Goal: Information Seeking & Learning: Check status

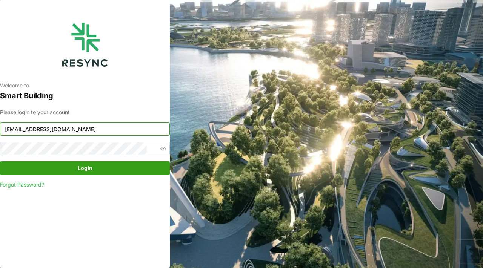
click at [115, 132] on input "continental_display@resynctech.com" at bounding box center [85, 129] width 170 height 14
click at [99, 232] on div "Welcome to Smart Building Please login to your account continental_display@resy…" at bounding box center [85, 134] width 170 height 268
click at [58, 131] on input "continental_display@resynctech.com" at bounding box center [85, 129] width 170 height 14
drag, startPoint x: 44, startPoint y: 129, endPoint x: 11, endPoint y: 128, distance: 32.8
click at [9, 128] on div "Welcome to Smart Building Please login to your account continental_display@resy…" at bounding box center [85, 134] width 170 height 268
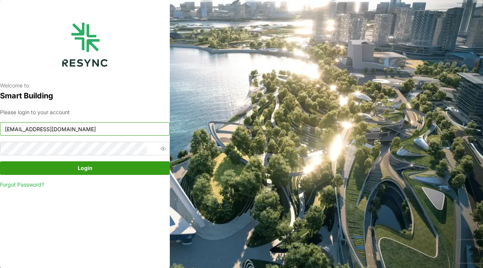
type input "mandai_display@resynctech.com"
click at [55, 167] on span "Login" at bounding box center [84, 168] width 155 height 13
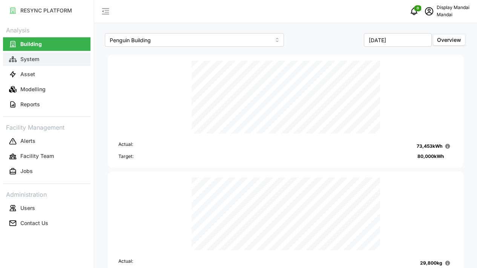
click at [69, 57] on button "System" at bounding box center [47, 59] width 88 height 14
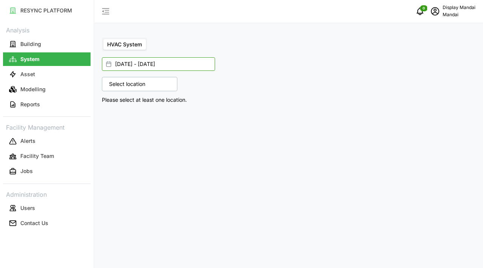
click at [136, 65] on input "[DATE] - [DATE]" at bounding box center [158, 64] width 113 height 14
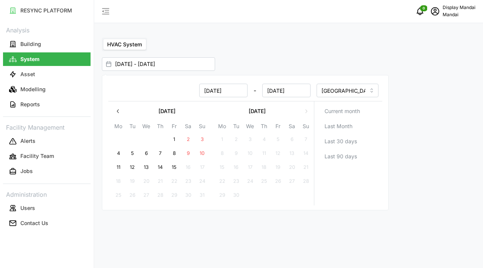
click at [172, 166] on button "15" at bounding box center [175, 168] width 14 height 14
type input "[DATE] - [DATE]"
type input "[DATE]"
click at [172, 166] on button "15" at bounding box center [175, 168] width 14 height 14
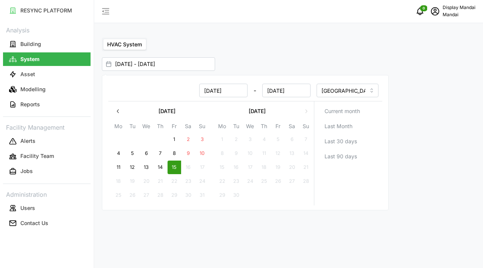
type input "[DATE] - [DATE]"
type input "[DATE]"
click at [247, 62] on div "[DATE] - [DATE]" at bounding box center [285, 64] width 366 height 14
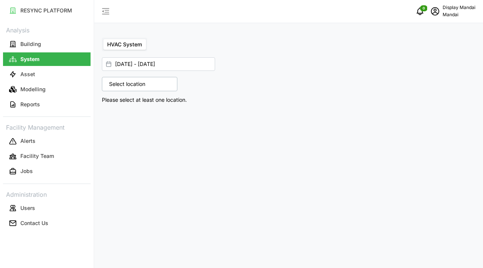
click at [159, 82] on div "Select location" at bounding box center [139, 84] width 75 height 14
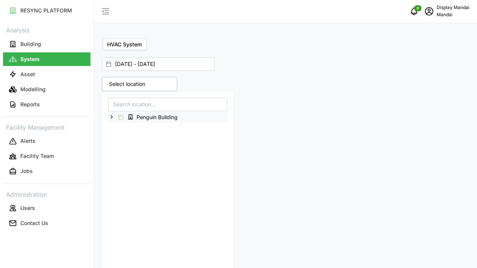
click at [149, 119] on span "Penguin Building" at bounding box center [157, 118] width 41 height 8
click at [115, 116] on div "Penguin Building" at bounding box center [168, 117] width 118 height 11
click at [121, 117] on span "Select Penguin Building" at bounding box center [120, 117] width 5 height 5
click at [113, 117] on icon at bounding box center [112, 117] width 6 height 6
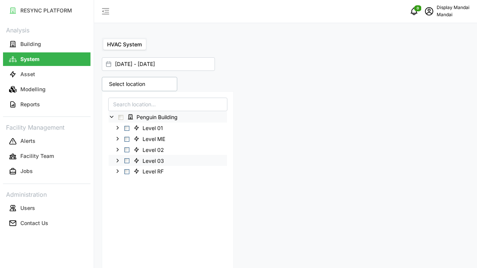
click at [118, 162] on icon at bounding box center [118, 161] width 6 height 6
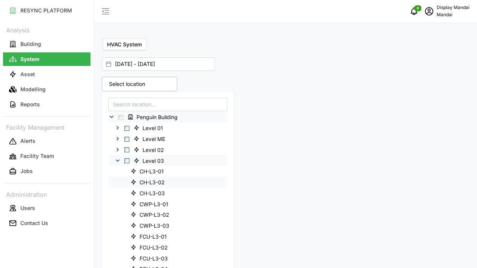
click at [145, 182] on span "CH-L3-02" at bounding box center [152, 183] width 25 height 8
click at [128, 161] on span "Select Level 03" at bounding box center [127, 160] width 5 height 5
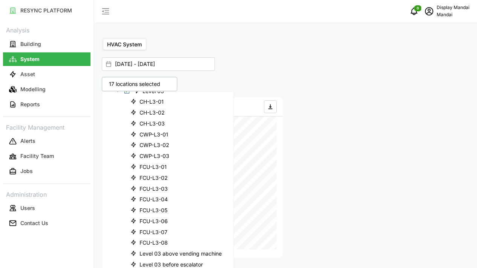
scroll to position [84, 0]
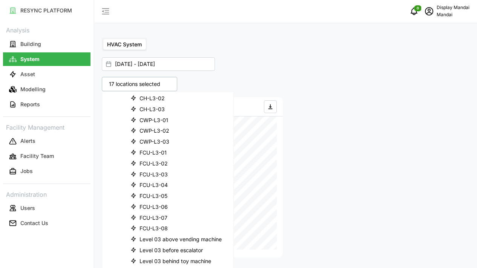
click at [338, 202] on div at bounding box center [379, 177] width 187 height 166
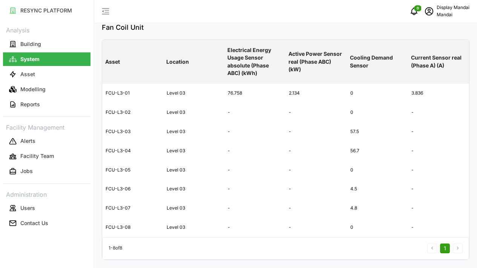
scroll to position [590, 0]
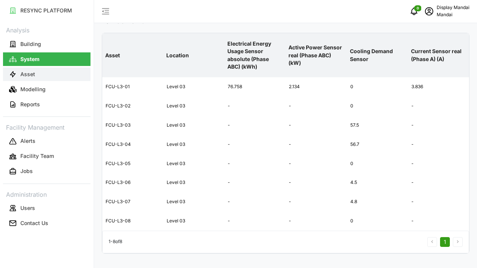
click at [51, 75] on button "Asset" at bounding box center [47, 75] width 88 height 14
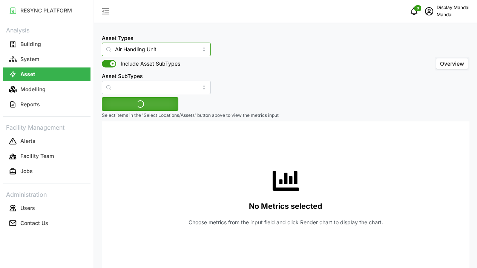
click at [145, 51] on input "Air Handling Unit" at bounding box center [156, 50] width 109 height 14
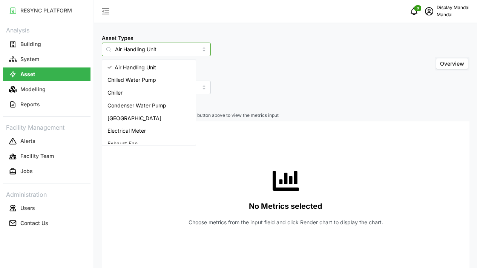
click at [138, 93] on div "Chiller" at bounding box center [149, 92] width 91 height 13
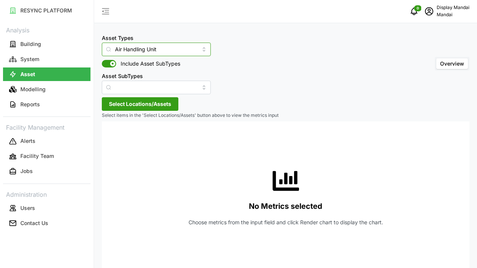
type input "Chiller"
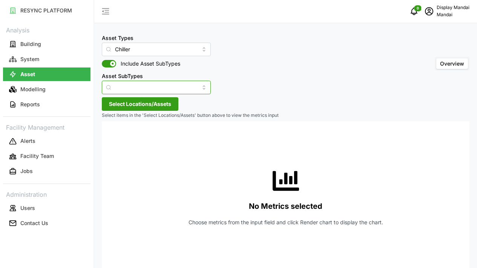
click at [138, 92] on input "Asset SubTypes" at bounding box center [156, 88] width 109 height 14
click at [233, 91] on div "Asset Types Chiller Include Asset SubTypes Asset SubTypes Overview" at bounding box center [286, 63] width 368 height 61
click at [168, 105] on span "Select Locations/Assets" at bounding box center [140, 104] width 62 height 13
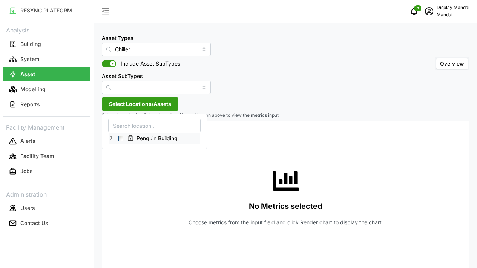
click at [159, 139] on span "Penguin Building" at bounding box center [157, 139] width 41 height 8
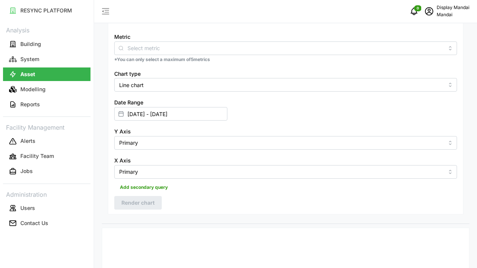
scroll to position [141, 0]
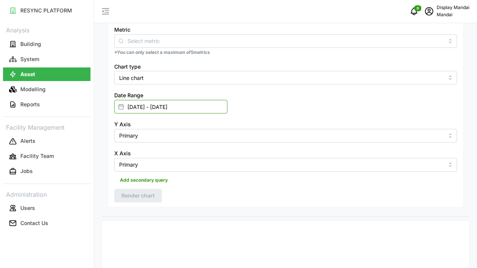
click at [228, 100] on input "[DATE] - [DATE]" at bounding box center [170, 107] width 113 height 14
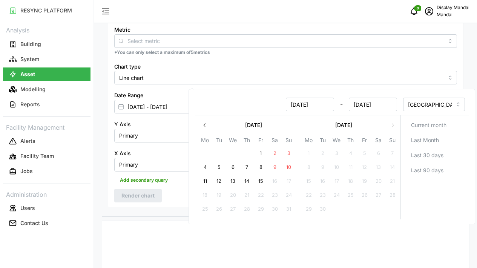
click at [261, 178] on button "15" at bounding box center [261, 182] width 14 height 14
type input "[DATE] - [DATE]"
type input "[DATE]"
click at [261, 178] on button "15" at bounding box center [261, 182] width 14 height 14
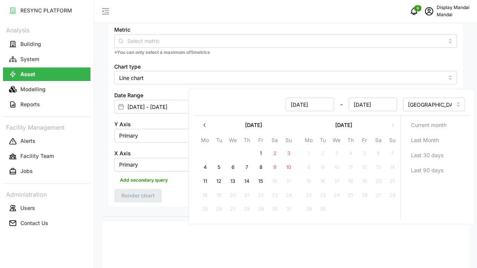
type input "[DATE] - [DATE]"
type input "[DATE]"
click at [410, 88] on div "Date Range [DATE] - [DATE]" at bounding box center [285, 102] width 349 height 29
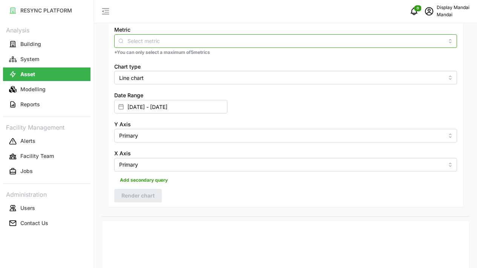
click at [208, 46] on div at bounding box center [285, 41] width 343 height 14
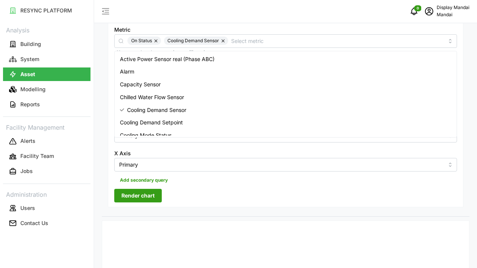
click at [347, 26] on div "Metric On Status Cooling Demand Sensor" at bounding box center [285, 36] width 343 height 23
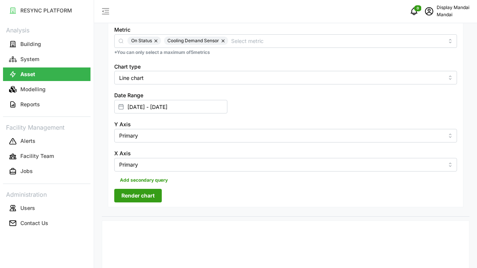
click at [157, 189] on button "Render chart" at bounding box center [138, 196] width 48 height 14
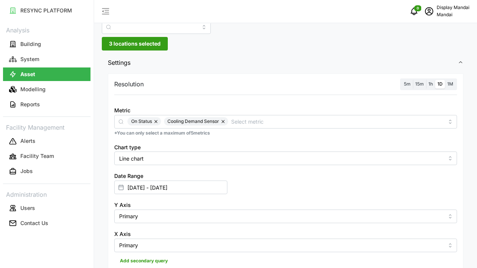
scroll to position [60, 0]
click at [420, 84] on span "15m" at bounding box center [419, 84] width 9 height 6
click at [413, 80] on input "15m" at bounding box center [413, 80] width 0 height 0
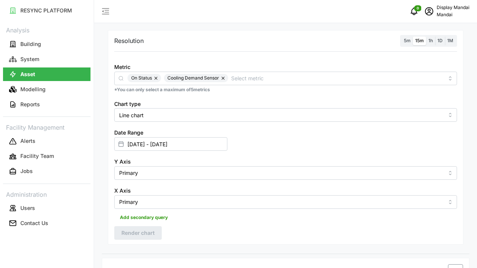
scroll to position [96, 0]
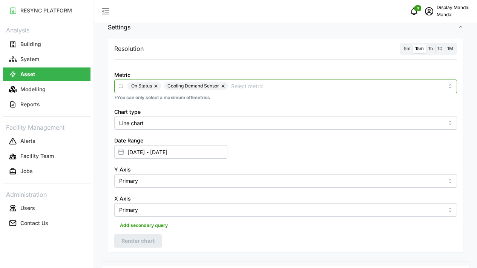
click at [294, 85] on input "Metric" at bounding box center [337, 86] width 213 height 8
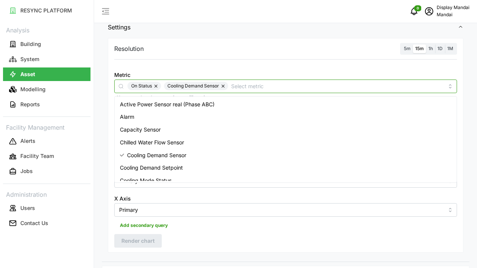
click at [237, 112] on div "Alarm" at bounding box center [285, 117] width 339 height 13
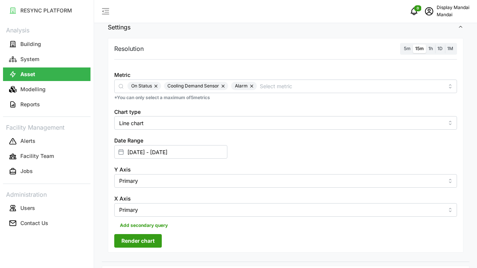
click at [155, 234] on button "Render chart" at bounding box center [138, 241] width 48 height 14
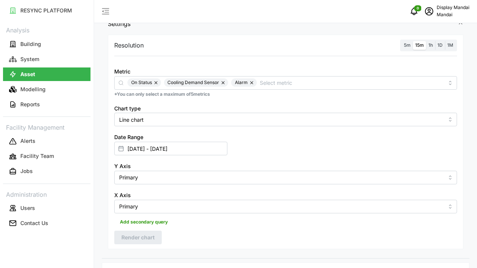
scroll to position [98, 0]
click at [404, 44] on span "5m" at bounding box center [407, 46] width 7 height 6
click at [402, 42] on input "5m" at bounding box center [402, 42] width 0 height 0
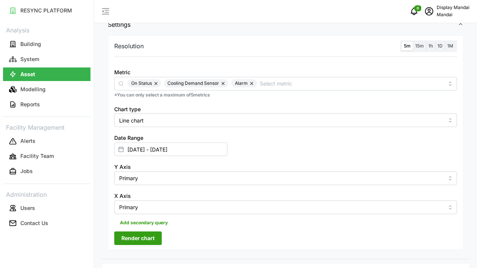
click at [149, 232] on span "Render chart" at bounding box center [137, 238] width 33 height 13
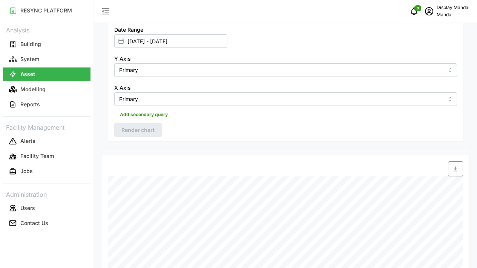
scroll to position [264, 0]
